Goal: Information Seeking & Learning: Understand process/instructions

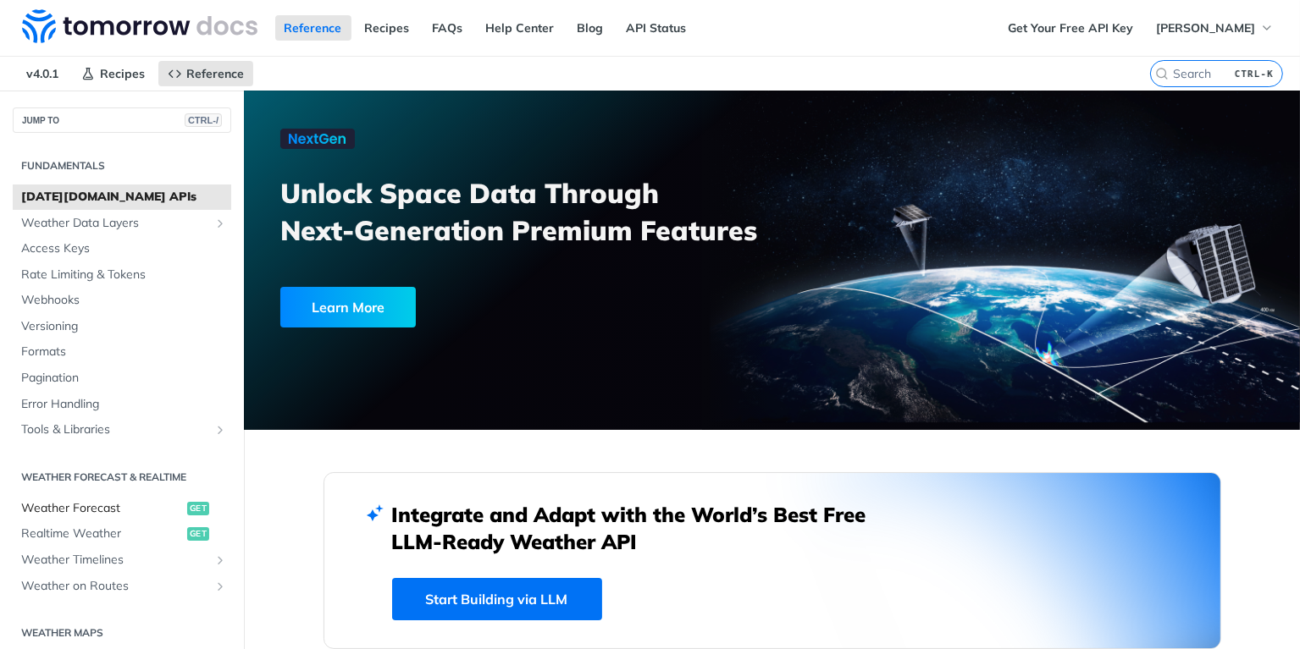
click at [124, 501] on span "Weather Forecast" at bounding box center [102, 508] width 162 height 17
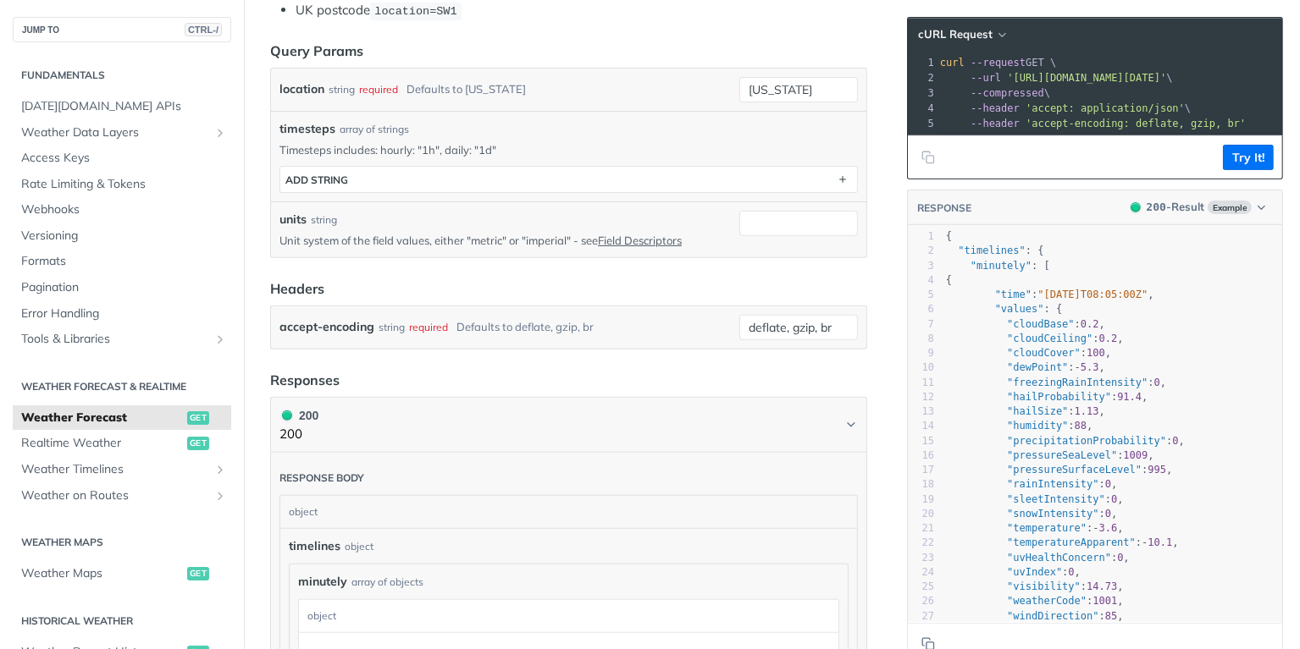
scroll to position [508, 0]
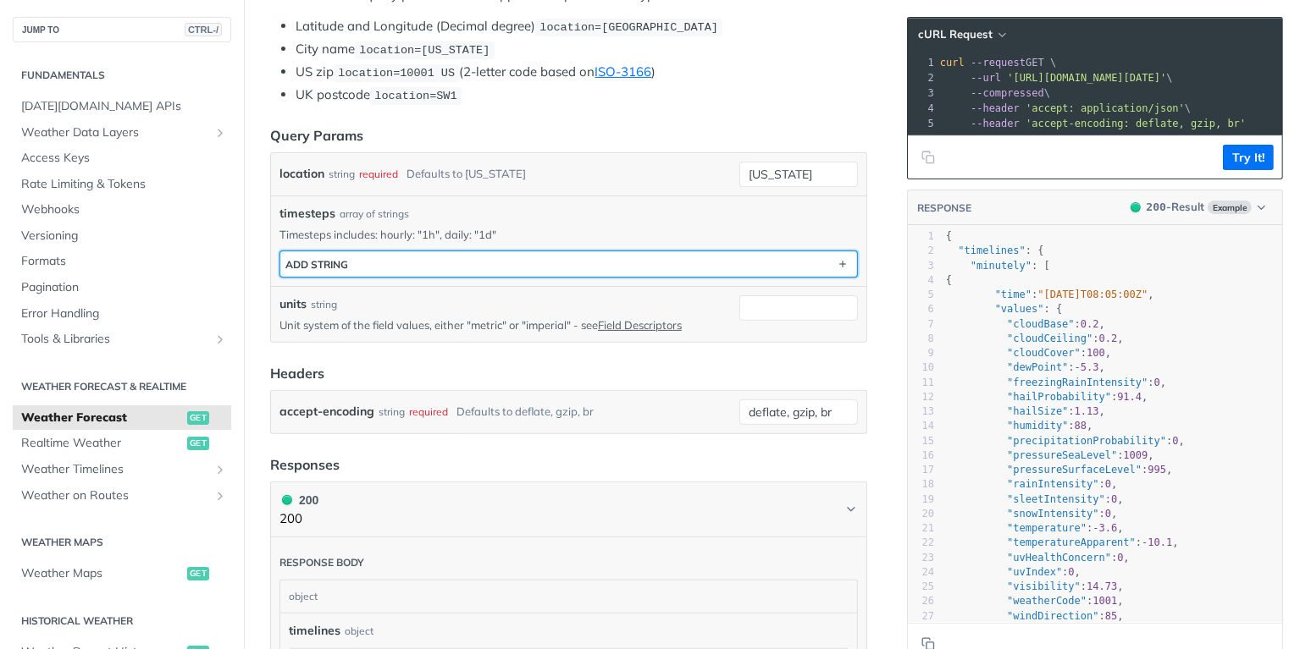
click at [531, 259] on button "ADD string" at bounding box center [568, 263] width 577 height 25
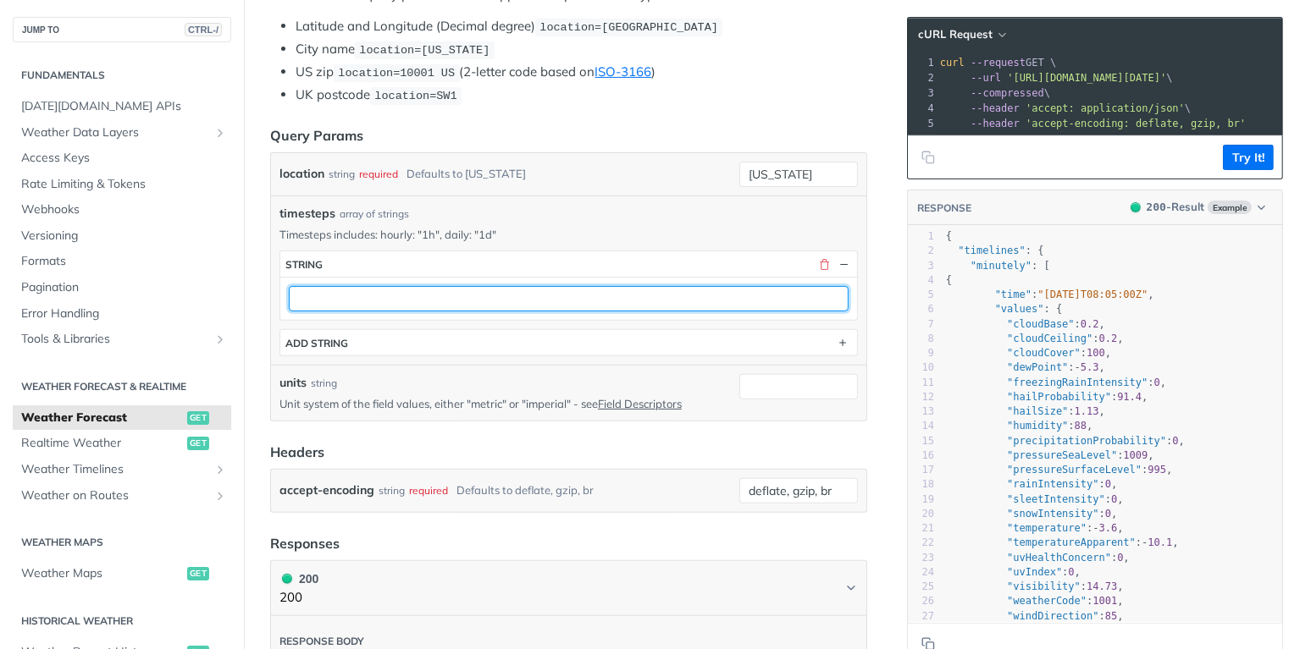
click at [505, 291] on input "text" at bounding box center [569, 298] width 560 height 25
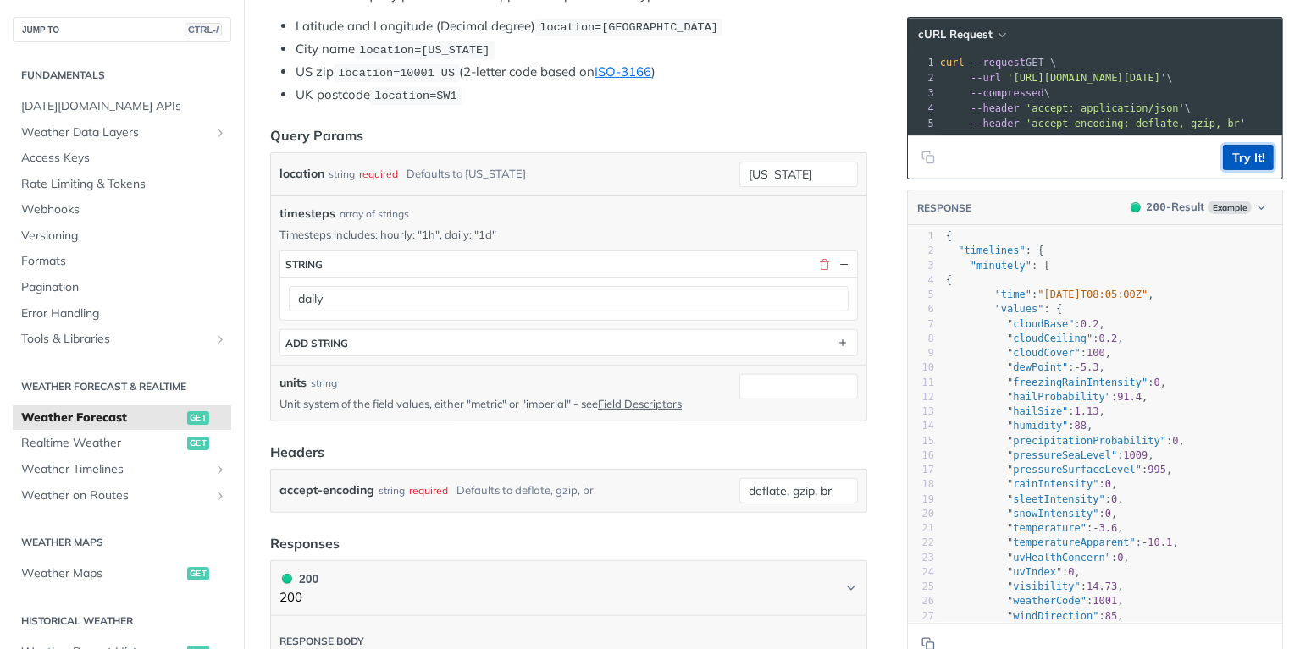
click at [1245, 170] on button "Try It!" at bounding box center [1248, 157] width 51 height 25
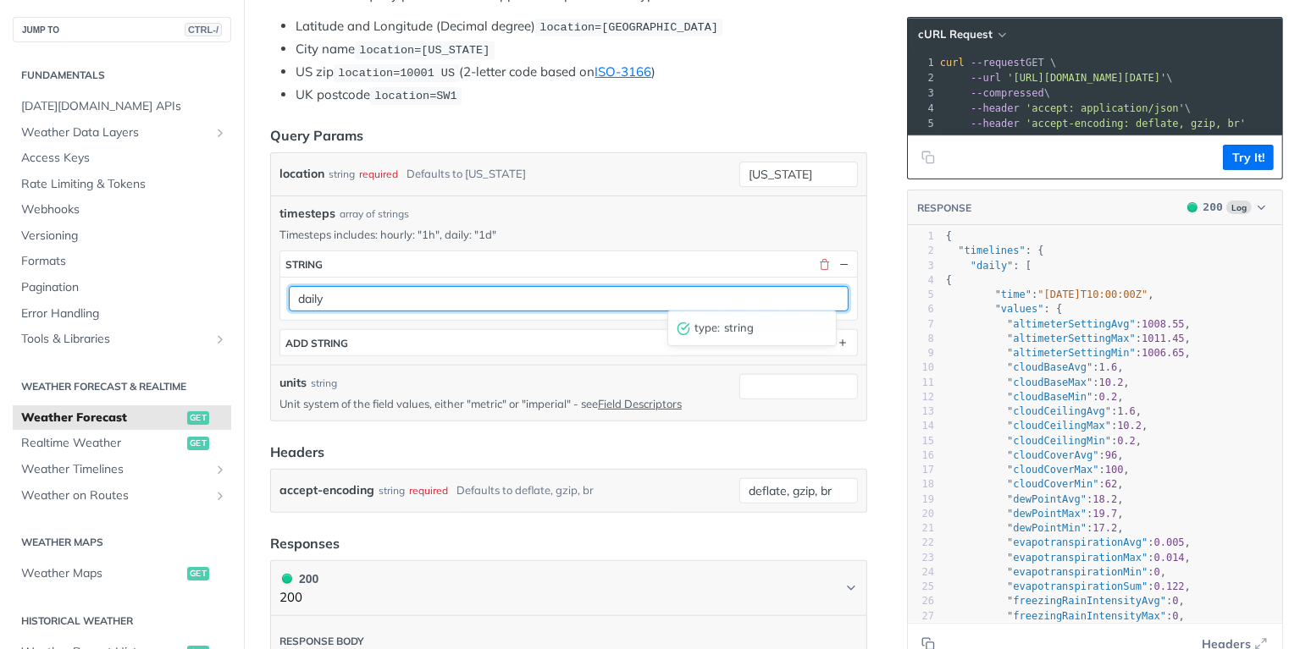
click at [509, 300] on input "daily" at bounding box center [569, 298] width 560 height 25
click at [511, 300] on input "daily" at bounding box center [569, 298] width 560 height 25
click at [326, 286] on input "daily" at bounding box center [569, 298] width 560 height 25
click at [327, 286] on input "daily" at bounding box center [569, 298] width 560 height 25
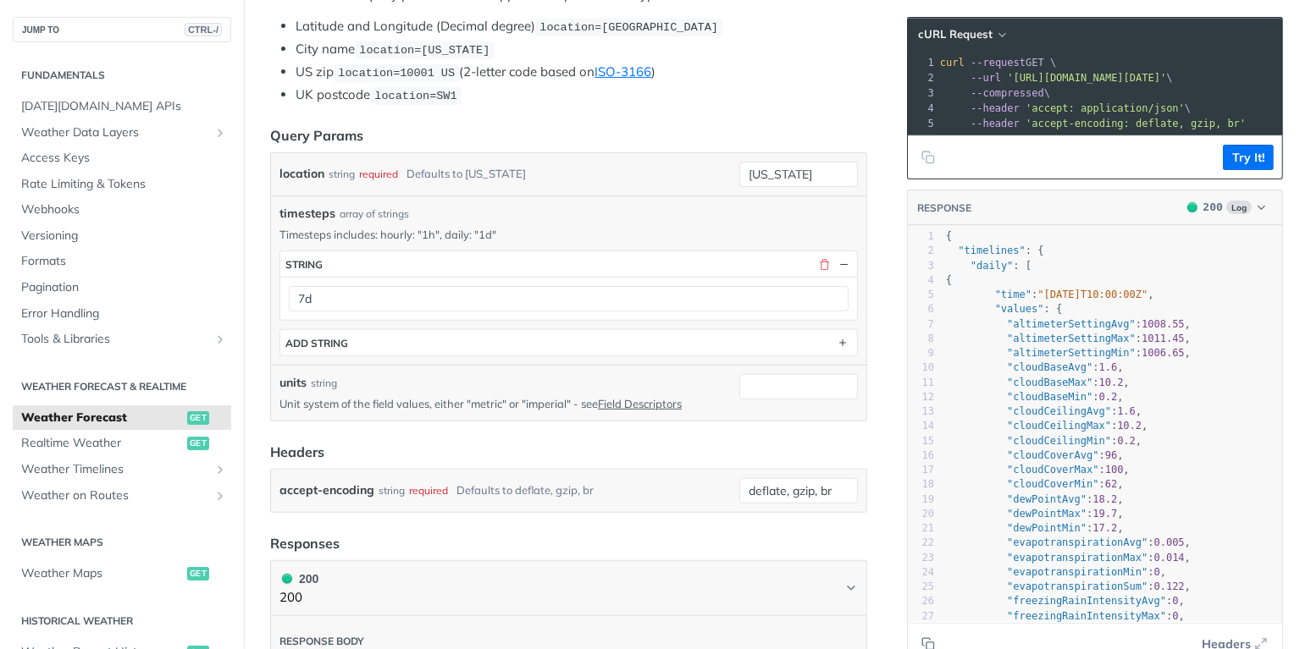
click at [745, 221] on div "timesteps array of strings Timesteps includes: hourly: "1h", daily: "1d" timest…" at bounding box center [568, 281] width 578 height 152
click at [1228, 167] on button "Try It!" at bounding box center [1248, 157] width 51 height 25
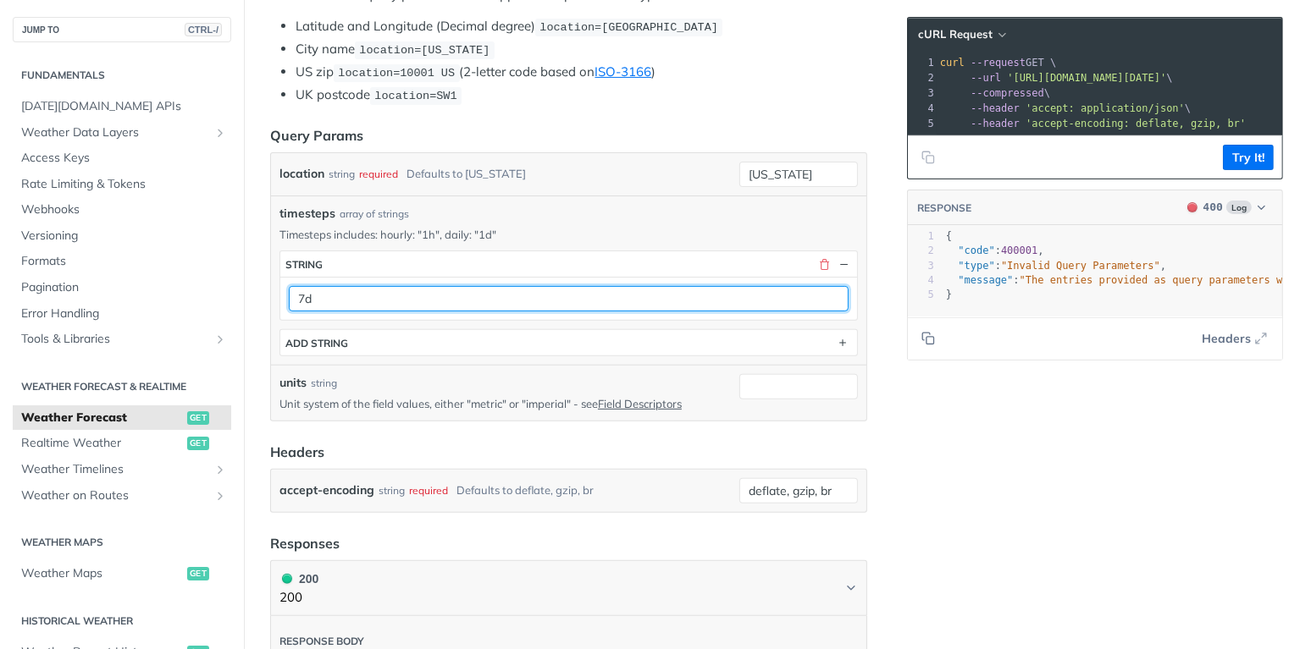
click at [508, 303] on input "7d" at bounding box center [569, 298] width 560 height 25
click at [509, 303] on input "7d" at bounding box center [569, 298] width 560 height 25
type input "1d"
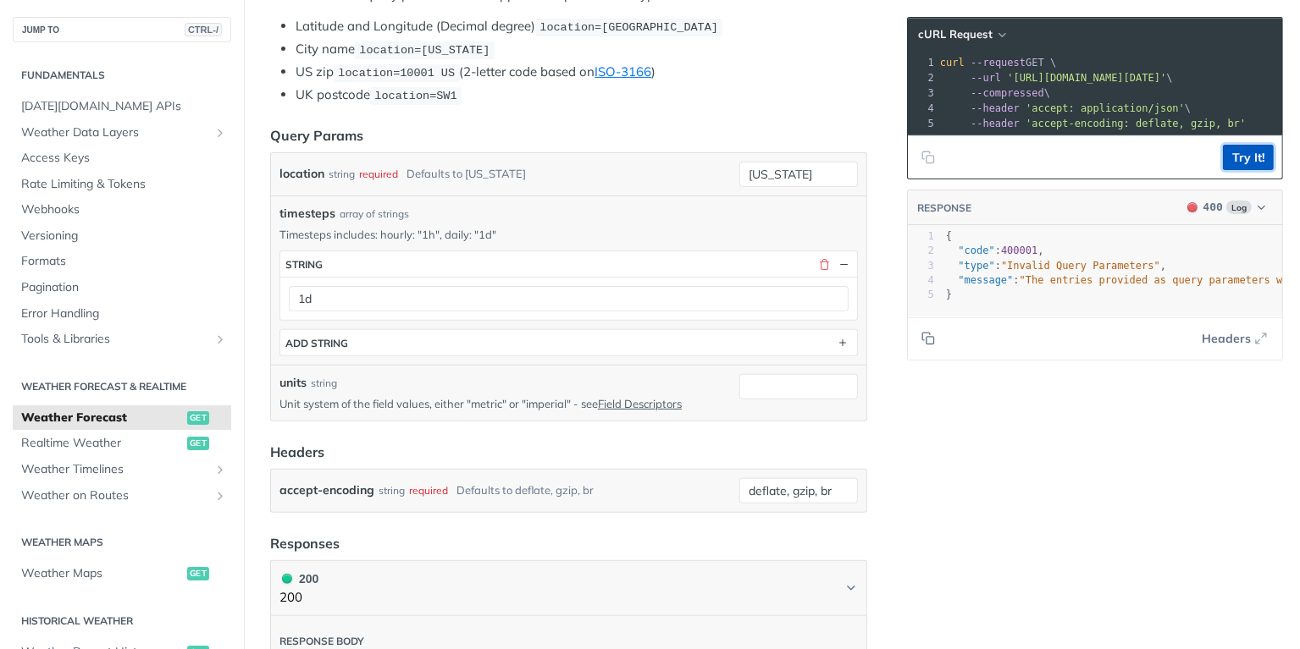
click at [1246, 170] on button "Try It!" at bounding box center [1248, 157] width 51 height 25
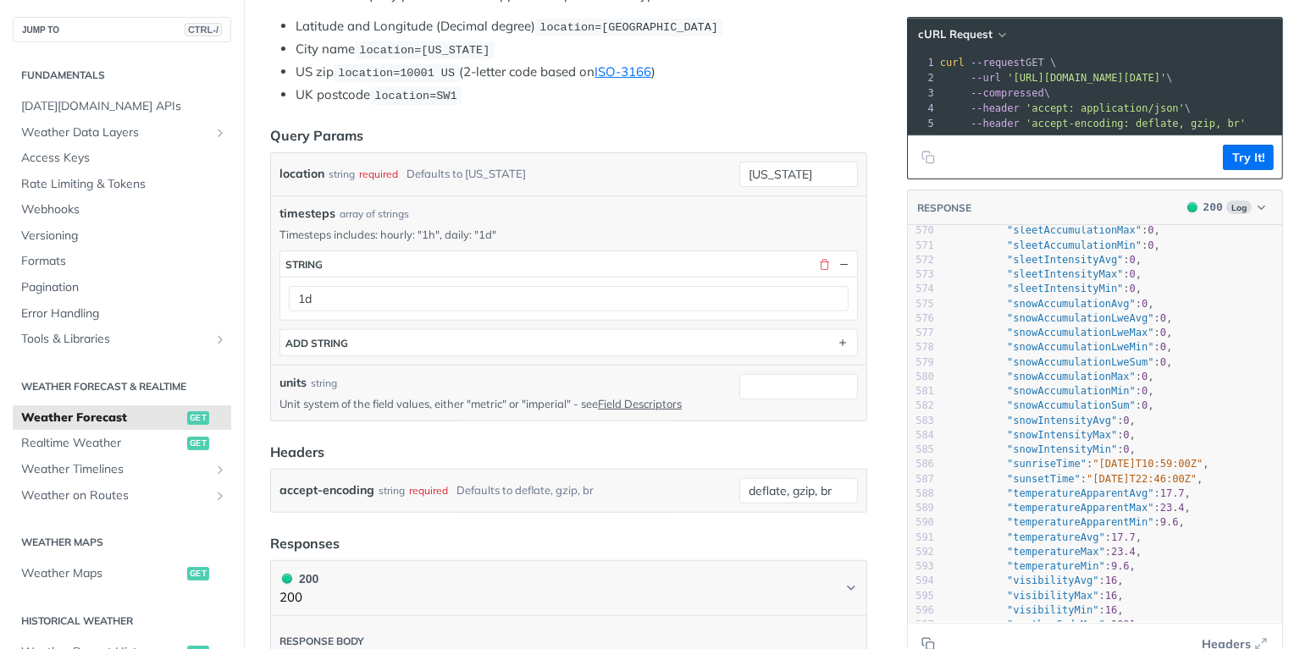
scroll to position [8196, 0]
